Goal: Task Accomplishment & Management: Use online tool/utility

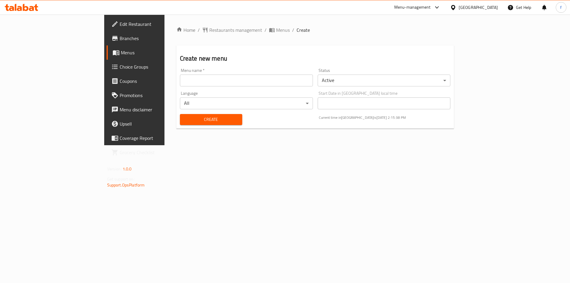
click at [244, 87] on div "Menu name   * Menu name *" at bounding box center [247, 77] width 138 height 23
click at [244, 83] on input "text" at bounding box center [246, 81] width 133 height 12
type input "fatma.8116"
click at [121, 51] on span "Menus" at bounding box center [158, 52] width 74 height 7
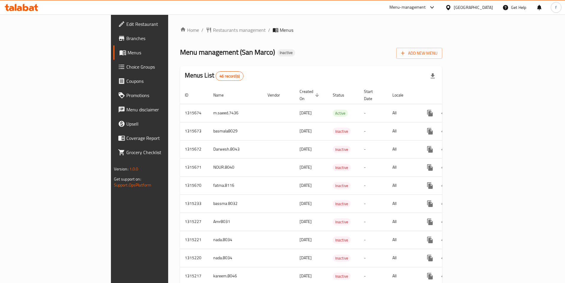
click at [315, 53] on div "Menu management ( San Marco ) Inactive Add New Menu" at bounding box center [311, 51] width 263 height 13
click at [438, 56] on span "Add New Menu" at bounding box center [419, 53] width 37 height 7
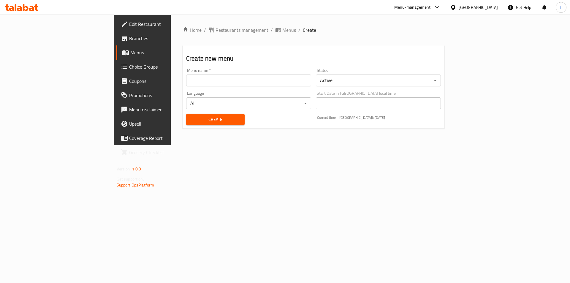
click at [215, 89] on div "Language All ​" at bounding box center [249, 100] width 130 height 23
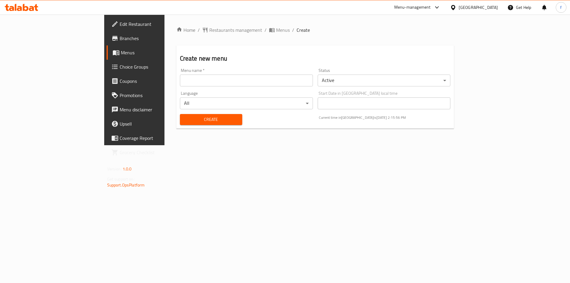
click at [216, 82] on input "text" at bounding box center [246, 81] width 133 height 12
type input "fatma.8116"
click at [185, 118] on span "Create" at bounding box center [211, 119] width 53 height 7
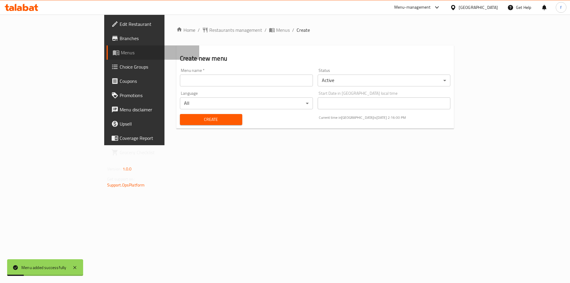
click at [107, 48] on link "Menus" at bounding box center [153, 52] width 93 height 14
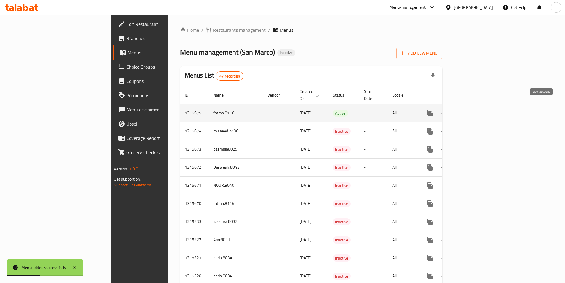
click at [476, 110] on icon "enhanced table" at bounding box center [472, 112] width 5 height 5
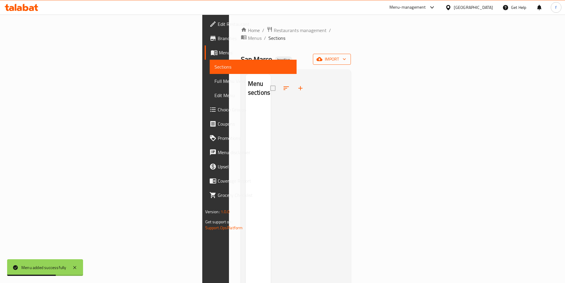
click at [346, 56] on span "import" at bounding box center [332, 59] width 28 height 7
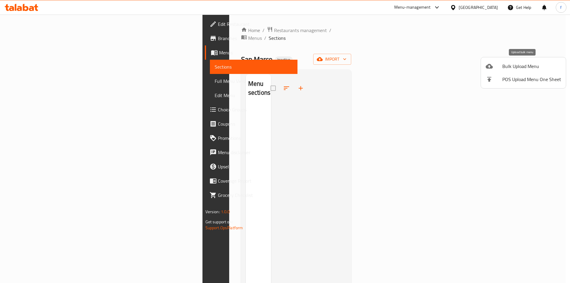
click at [517, 69] on span "Bulk Upload Menu" at bounding box center [531, 66] width 59 height 7
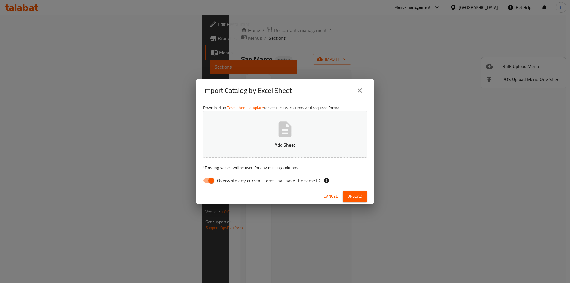
click at [304, 136] on button "Add Sheet" at bounding box center [285, 134] width 164 height 47
click at [285, 126] on icon "button" at bounding box center [285, 129] width 13 height 16
click at [355, 195] on span "Upload" at bounding box center [354, 196] width 15 height 7
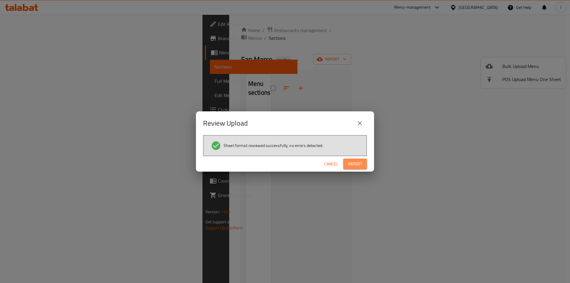
click at [354, 162] on span "Import" at bounding box center [355, 163] width 14 height 7
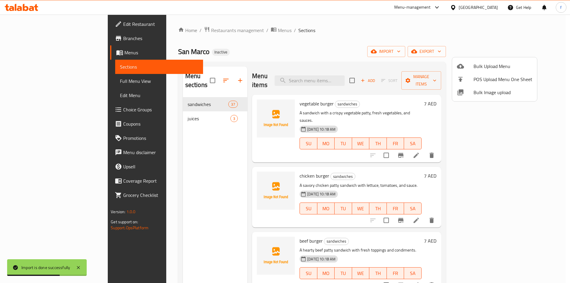
click at [167, 105] on div at bounding box center [285, 141] width 570 height 283
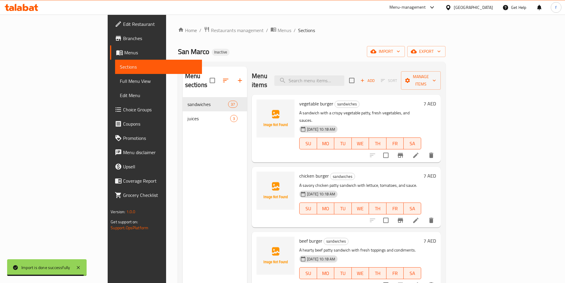
click at [188, 115] on span "juices" at bounding box center [209, 118] width 43 height 7
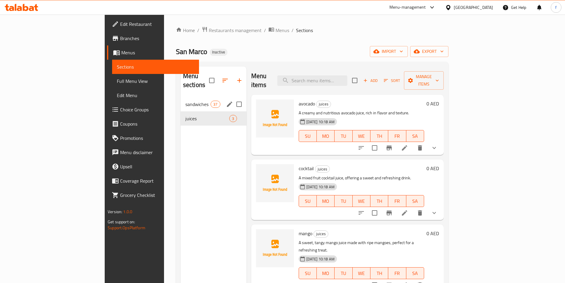
click at [186, 101] on span "sandwiches" at bounding box center [198, 104] width 25 height 7
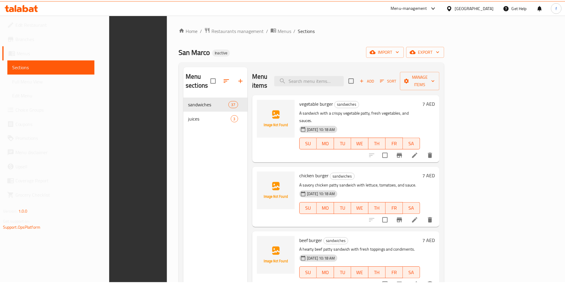
scroll to position [83, 0]
